Goal: Task Accomplishment & Management: Complete application form

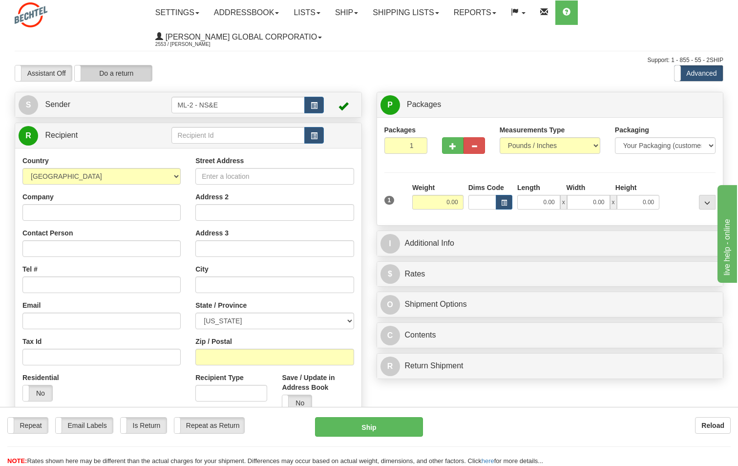
click at [122, 76] on label "Do a return" at bounding box center [113, 73] width 77 height 16
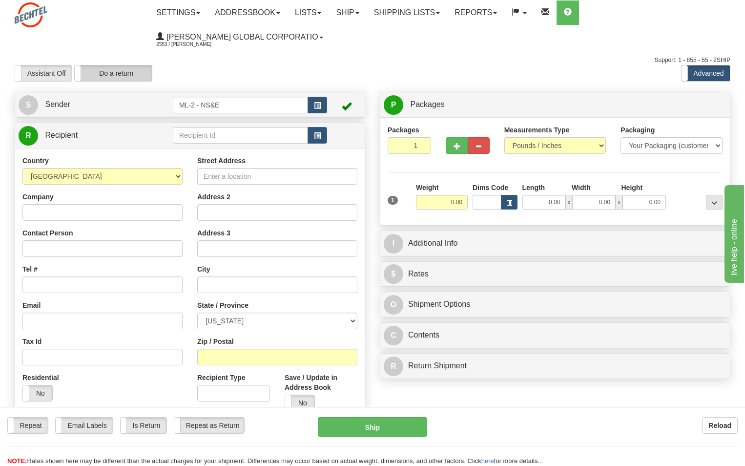
type input "ML-2 - NS&E"
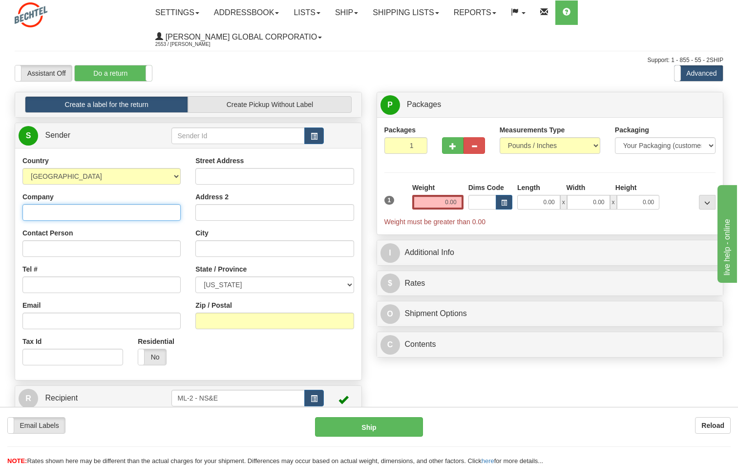
click at [71, 210] on input "Company" at bounding box center [101, 212] width 158 height 17
type input "Bechtel National"
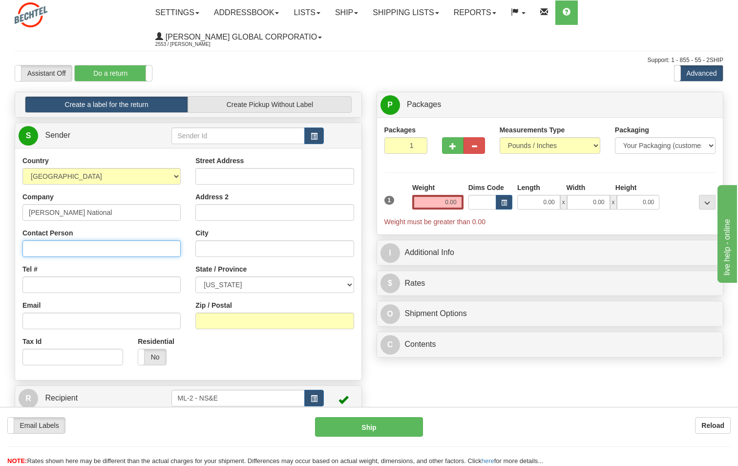
click at [35, 251] on input "Contact Person" at bounding box center [101, 248] width 158 height 17
type input "Cassie Scarpa"
click at [44, 284] on input "Tel #" at bounding box center [101, 284] width 158 height 17
type input "9179323597"
click at [236, 179] on input "Street Address" at bounding box center [274, 176] width 158 height 17
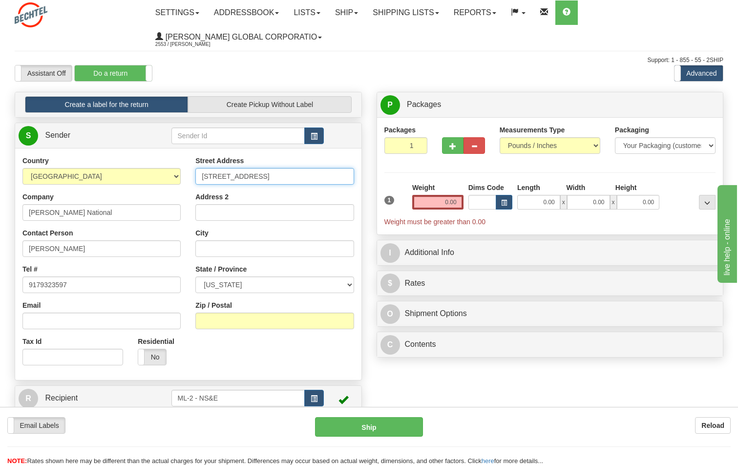
type input "27 Lake Drive"
click at [224, 246] on input "City" at bounding box center [274, 248] width 158 height 17
type input "Oakdale"
click at [348, 284] on select "ALABAMA ALASKA ARIZONA ARKANSAS Armed Forces America Armed Forces Europe Armed …" at bounding box center [274, 284] width 158 height 17
select select "CT"
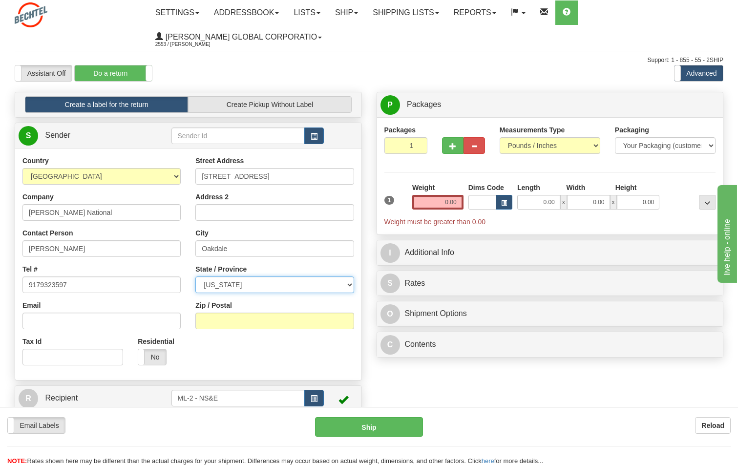
click at [195, 276] on select "ALABAMA ALASKA ARIZONA ARKANSAS Armed Forces America Armed Forces Europe Armed …" at bounding box center [274, 284] width 158 height 17
click at [236, 325] on input "Zip / Postal" at bounding box center [274, 321] width 158 height 17
type input "06370"
click at [451, 203] on input "0.00" at bounding box center [437, 202] width 51 height 15
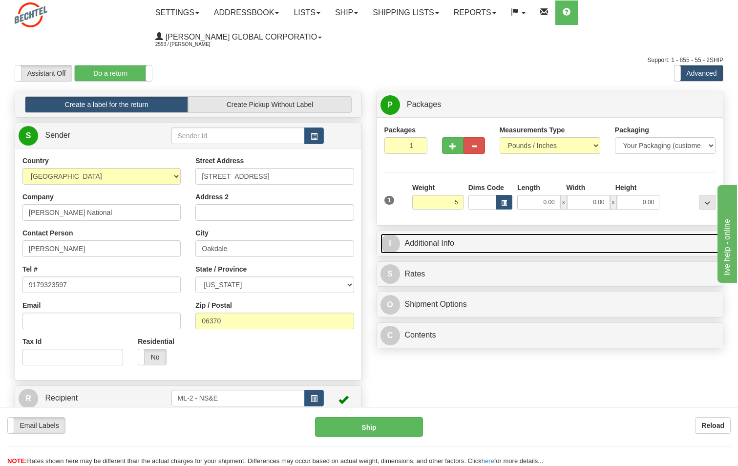
type input "5.00"
click at [440, 243] on link "I Additional Info" at bounding box center [549, 243] width 339 height 20
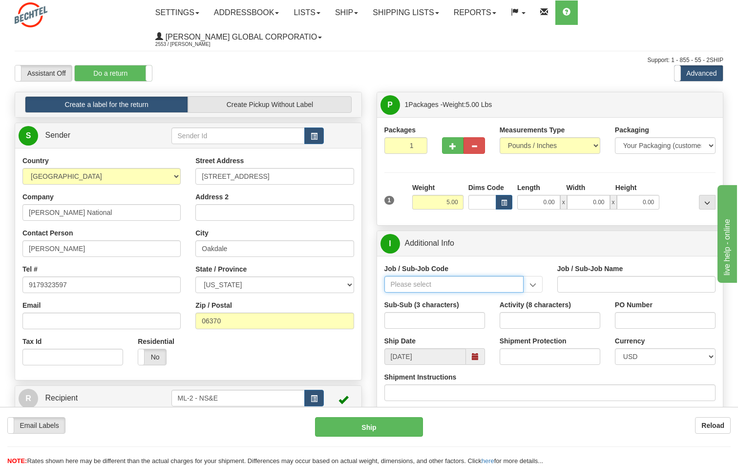
click at [485, 283] on input "Job / Sub-Job Code" at bounding box center [453, 284] width 139 height 17
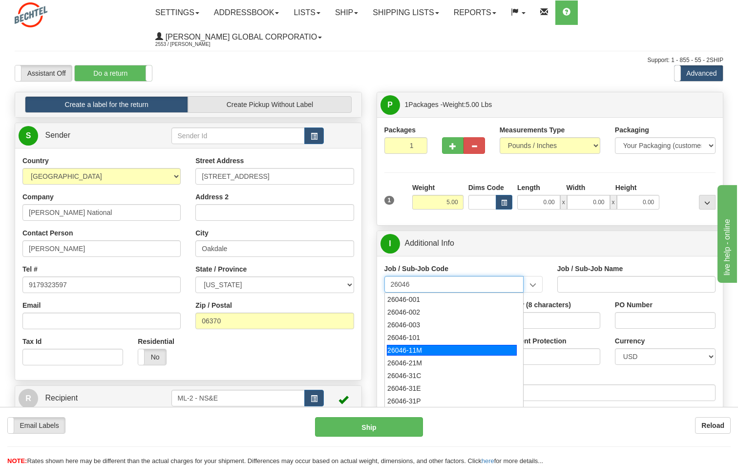
click at [417, 348] on div "26046-11M" at bounding box center [452, 350] width 130 height 11
type input "26046-11M"
type input "MOBILE LAUNCHER 2 - PROJECT MANAGEMENT"
type input "26046-11M"
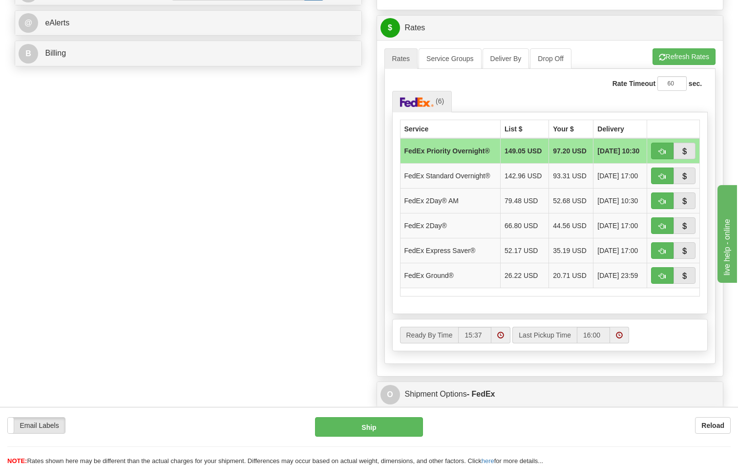
scroll to position [407, 0]
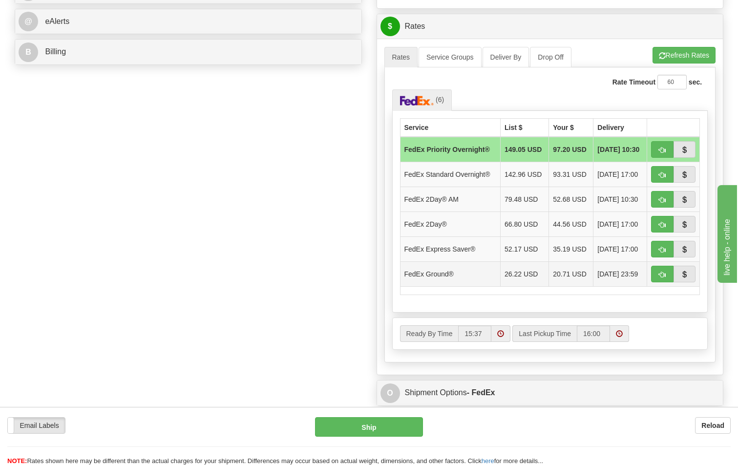
click at [618, 270] on span "08/15/2025 23:59" at bounding box center [617, 274] width 41 height 10
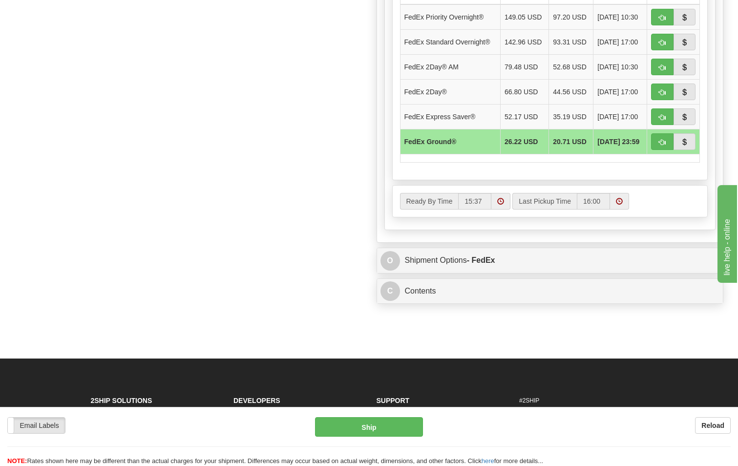
scroll to position [554, 0]
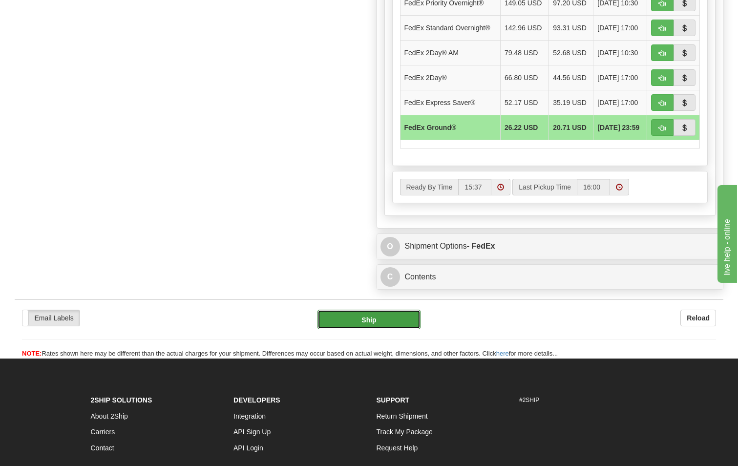
click at [371, 320] on button "Ship" at bounding box center [369, 320] width 104 height 20
type input "92"
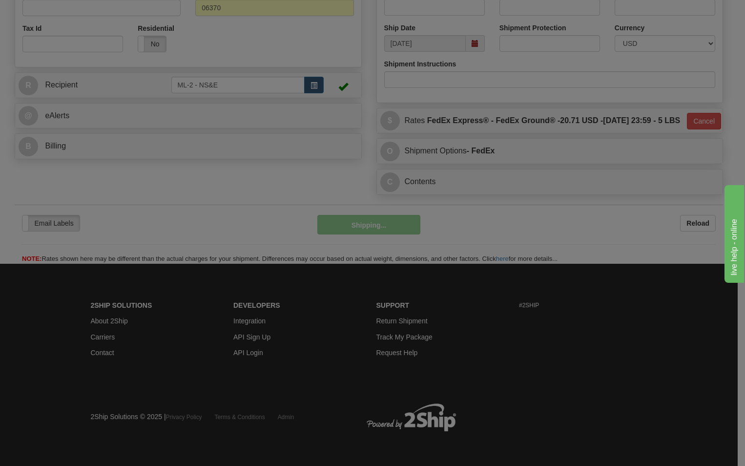
scroll to position [333, 0]
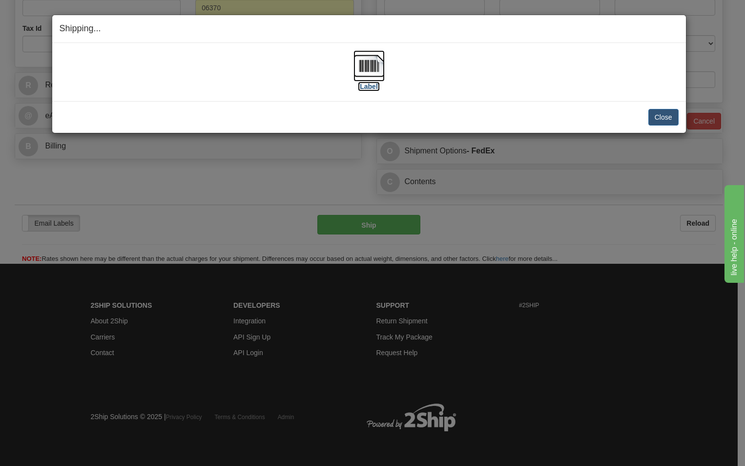
click at [373, 86] on label "[Label]" at bounding box center [369, 87] width 22 height 10
click at [663, 118] on button "Close" at bounding box center [664, 117] width 30 height 17
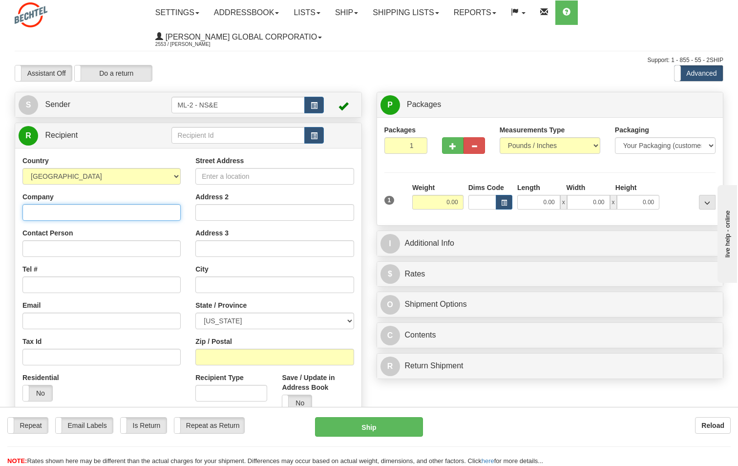
click at [62, 207] on input "Company" at bounding box center [101, 212] width 158 height 17
type input "[PERSON_NAME] National"
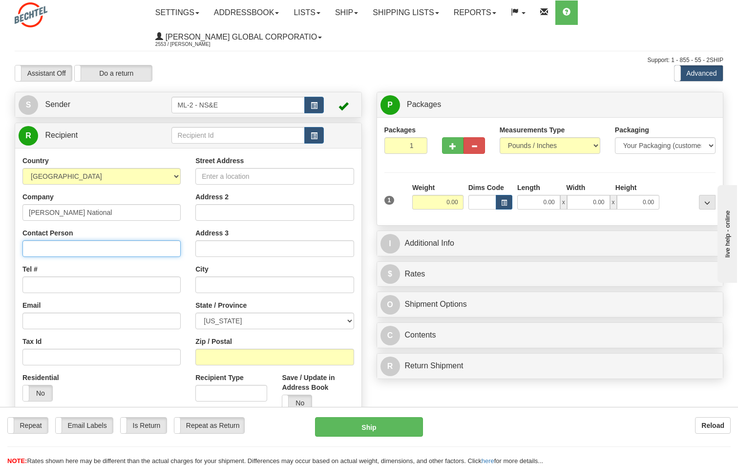
click at [41, 251] on input "Contact Person" at bounding box center [101, 248] width 158 height 17
type input "Taylor Rodgers (IS&T)"
click at [84, 283] on input "Tel #" at bounding box center [101, 284] width 158 height 17
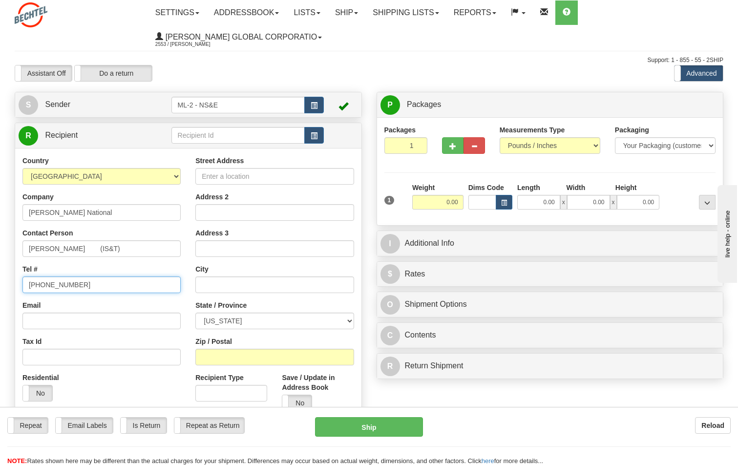
type input "865-617-4788"
click at [233, 175] on input "Street Address" at bounding box center [274, 176] width 158 height 17
type input "11037 Walnut Creek Lane"
click at [211, 288] on input "text" at bounding box center [274, 284] width 158 height 17
type input "Knoxville"
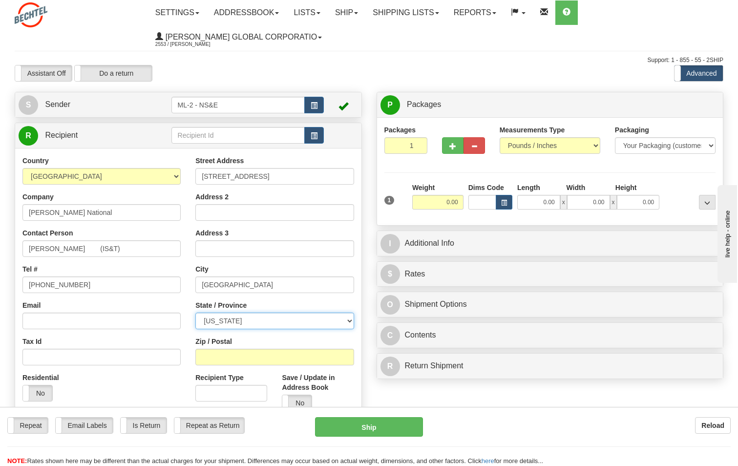
click at [345, 320] on select "ALABAMA ALASKA ARIZONA ARKANSAS Armed Forces America Armed Forces Europe Armed …" at bounding box center [274, 321] width 158 height 17
select select "TN"
click at [195, 313] on select "ALABAMA ALASKA ARIZONA ARKANSAS Armed Forces America Armed Forces Europe Armed …" at bounding box center [274, 321] width 158 height 17
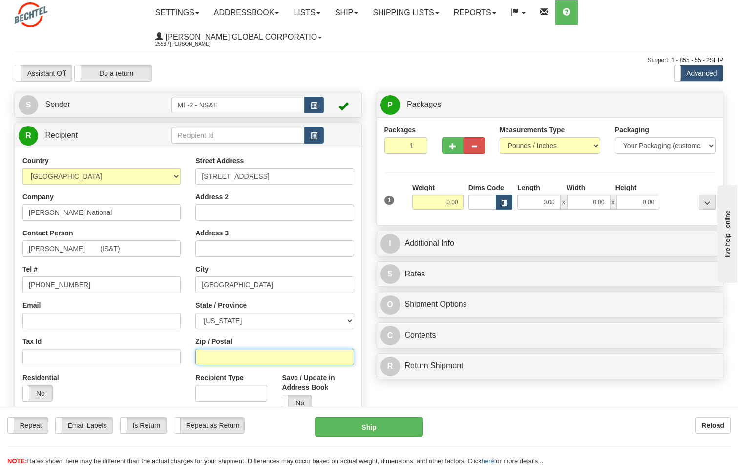
click at [227, 355] on input "Zip / Postal" at bounding box center [274, 357] width 158 height 17
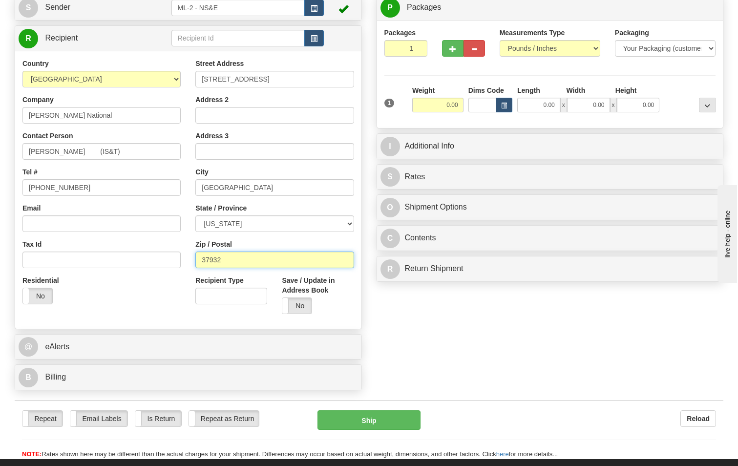
scroll to position [98, 0]
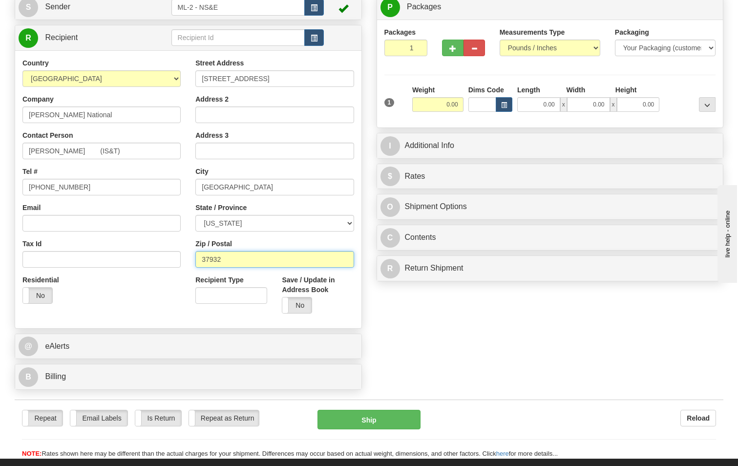
type input "37932"
click at [458, 103] on input "0.00" at bounding box center [437, 104] width 51 height 15
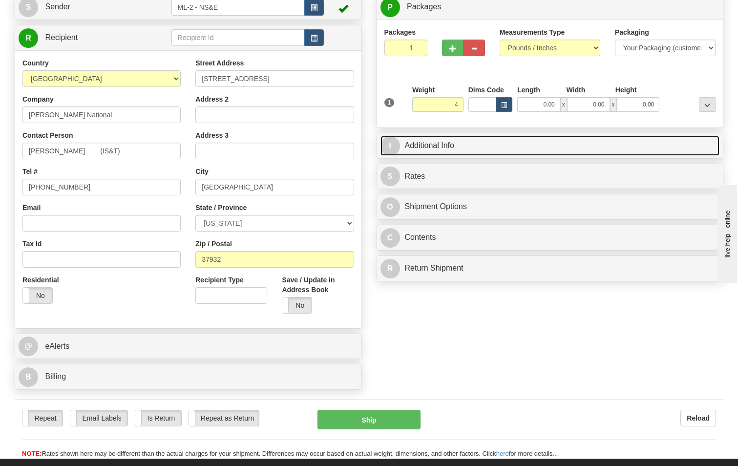
type input "4.00"
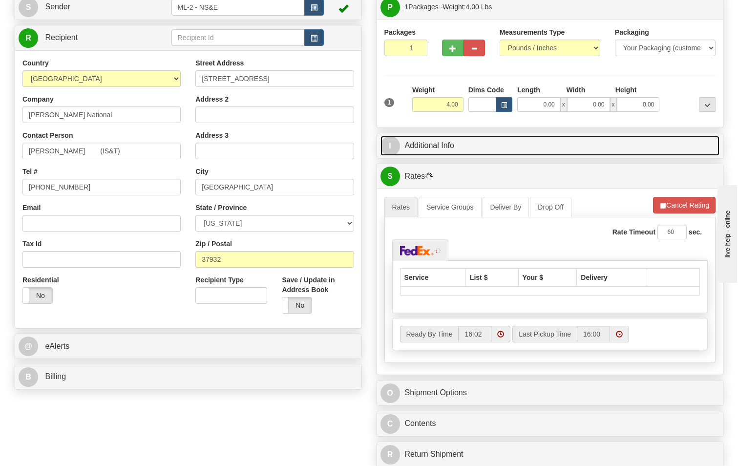
click at [441, 147] on link "I Additional Info" at bounding box center [549, 146] width 339 height 20
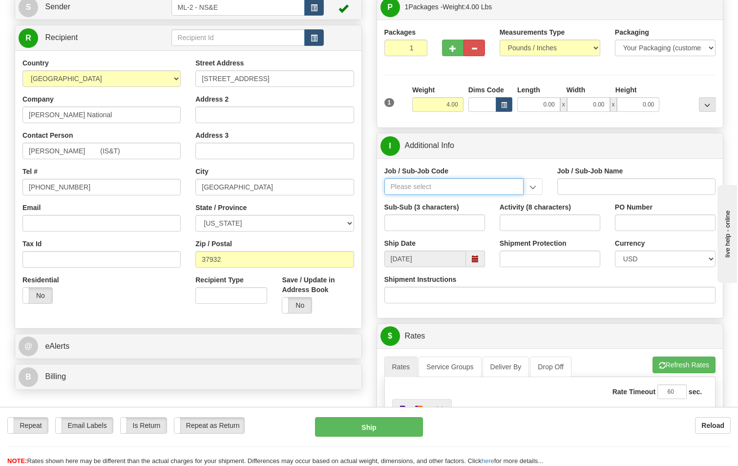
click at [430, 188] on input "Job / Sub-Job Code" at bounding box center [453, 186] width 139 height 17
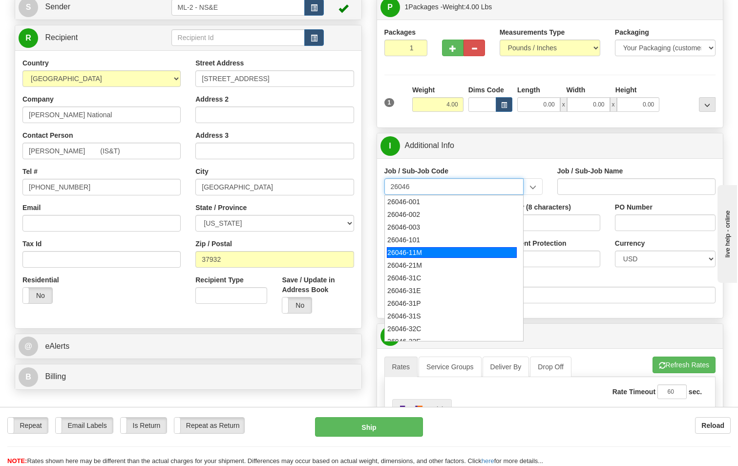
click at [420, 252] on div "26046-11M" at bounding box center [452, 252] width 130 height 11
type input "26046-11M"
type input "MOBILE LAUNCHER 2 - PROJECT MANAGEMENT"
type input "26046-11M"
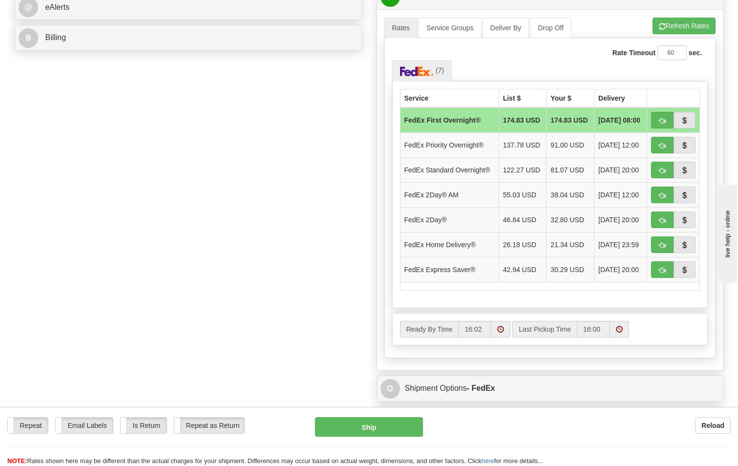
scroll to position [440, 0]
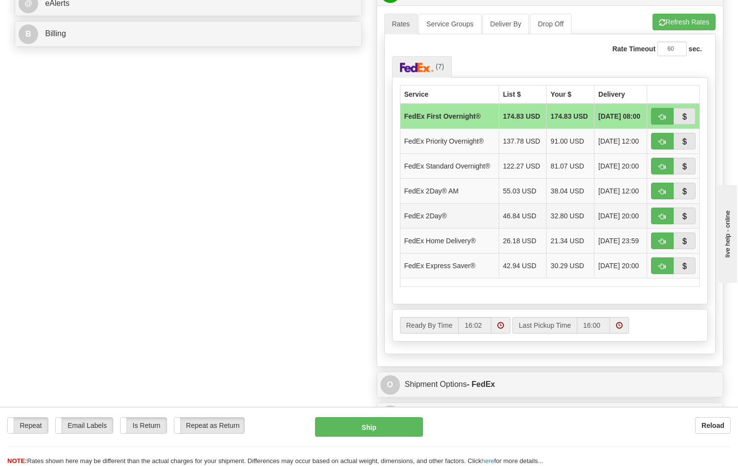
click at [617, 221] on span "08/14/2025 20:00" at bounding box center [618, 216] width 41 height 10
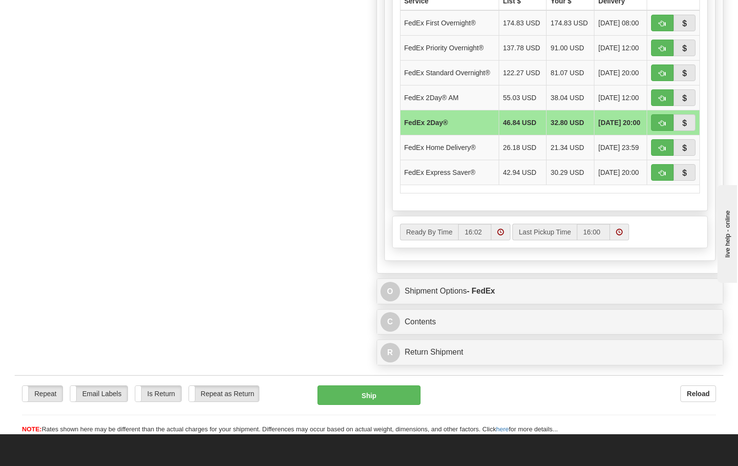
scroll to position [538, 0]
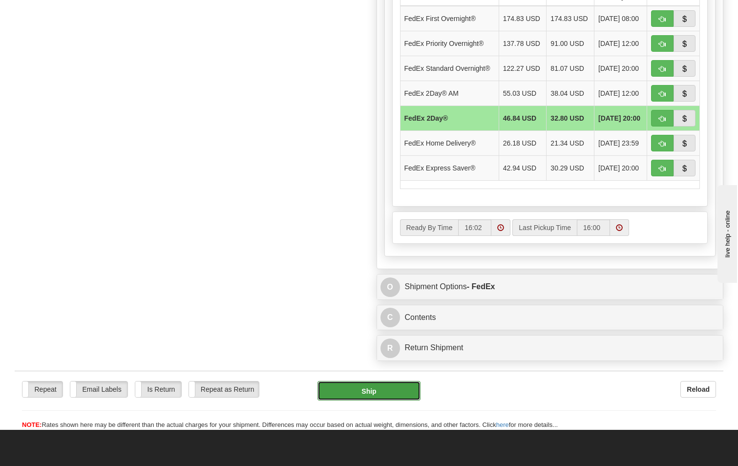
click at [380, 400] on button "Ship" at bounding box center [369, 391] width 104 height 20
type input "03"
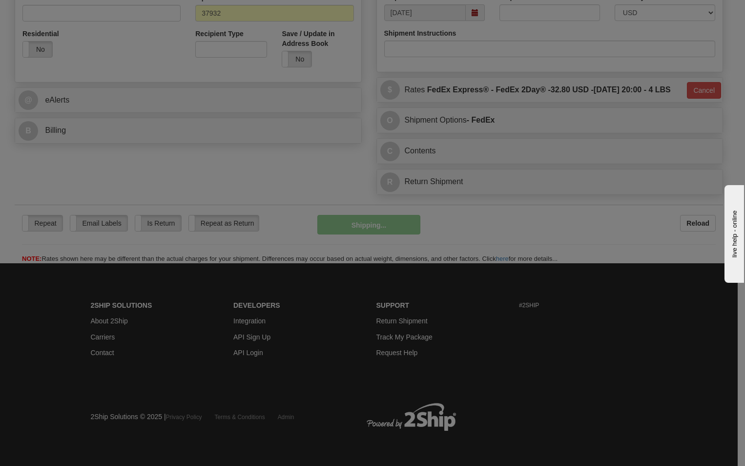
scroll to position [363, 0]
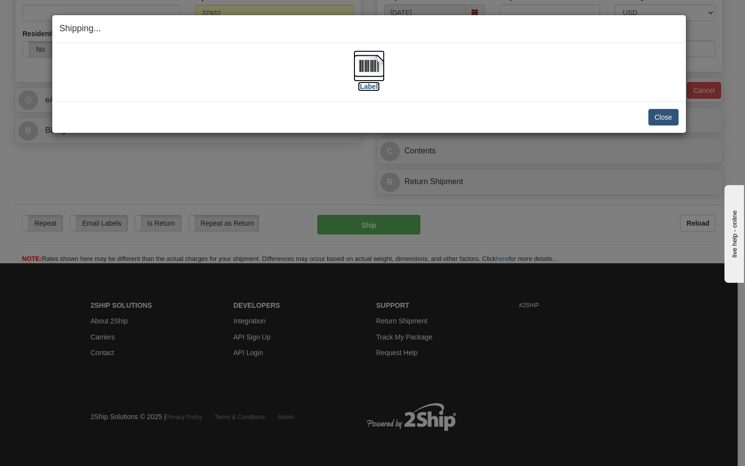
click at [367, 86] on label "[Label]" at bounding box center [369, 87] width 22 height 10
drag, startPoint x: 667, startPoint y: 116, endPoint x: 542, endPoint y: 93, distance: 126.6
click at [665, 117] on button "Close" at bounding box center [664, 117] width 30 height 17
